Goal: Transaction & Acquisition: Purchase product/service

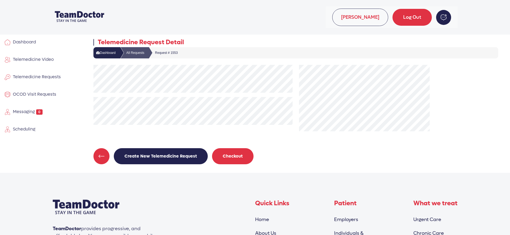
click at [234, 154] on button "Checkout" at bounding box center [233, 156] width 42 height 16
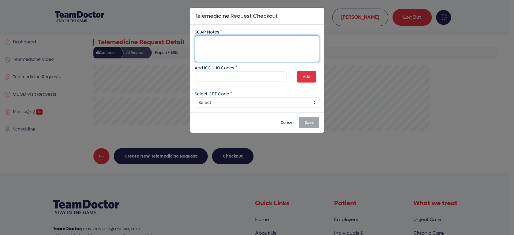
click at [219, 42] on textarea at bounding box center [257, 48] width 125 height 27
type textarea "Discussed elbow / back issues"
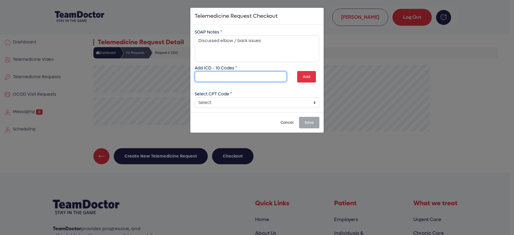
click at [223, 77] on input "text" at bounding box center [241, 76] width 92 height 11
type input "M17.0"
click at [306, 76] on button "Add" at bounding box center [306, 77] width 19 height 12
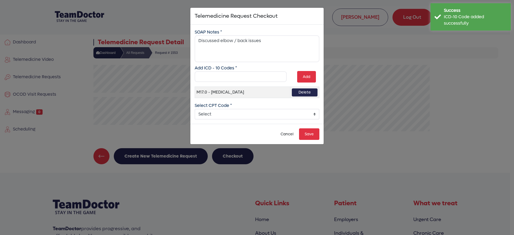
click at [313, 115] on select "Select 99241 - Online Digital E/M 5-10 min 99242 - Online Digital E/M 11-20 min…" at bounding box center [257, 114] width 125 height 11
select select "5: 5"
click at [195, 109] on select "Select 99241 - Online Digital E/M 5-10 min 99242 - Online Digital E/M 11-20 min…" at bounding box center [257, 114] width 125 height 11
click at [311, 134] on button "Save" at bounding box center [309, 134] width 20 height 12
